Goal: Information Seeking & Learning: Learn about a topic

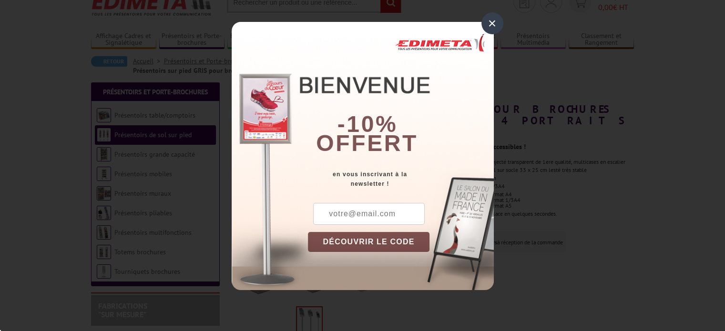
scroll to position [48, 0]
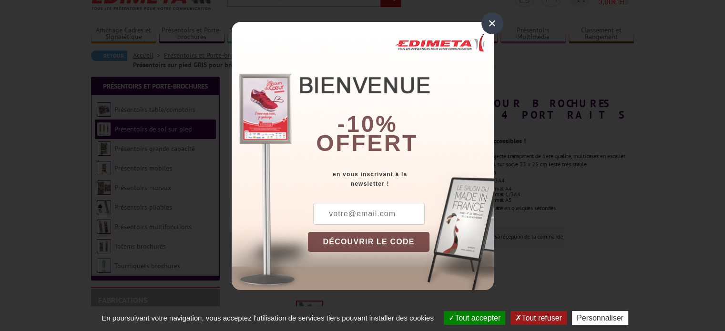
click at [493, 24] on div "×" at bounding box center [492, 23] width 22 height 22
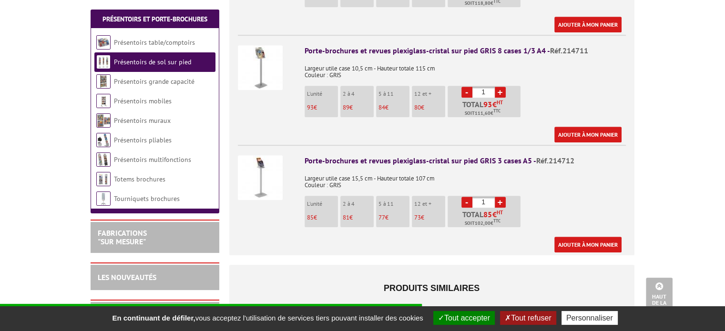
scroll to position [524, 0]
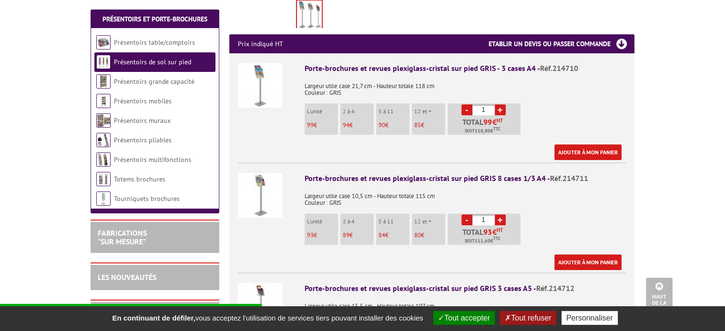
scroll to position [476, 0]
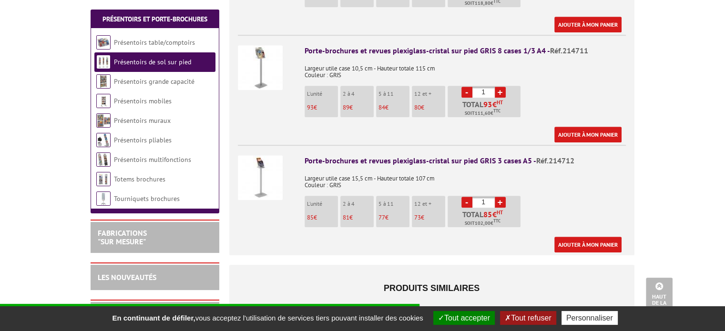
click at [257, 156] on img at bounding box center [260, 177] width 45 height 45
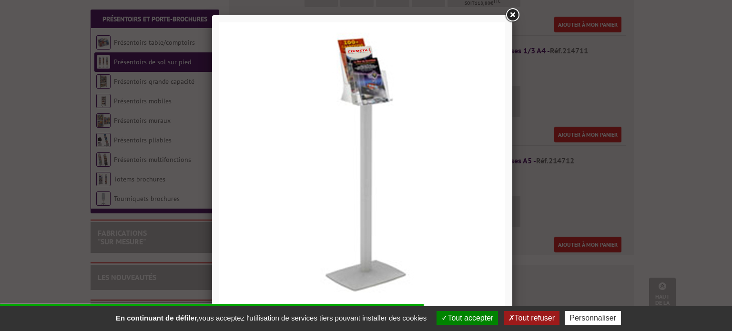
click at [513, 17] on link at bounding box center [512, 15] width 17 height 17
